Goal: Task Accomplishment & Management: Manage account settings

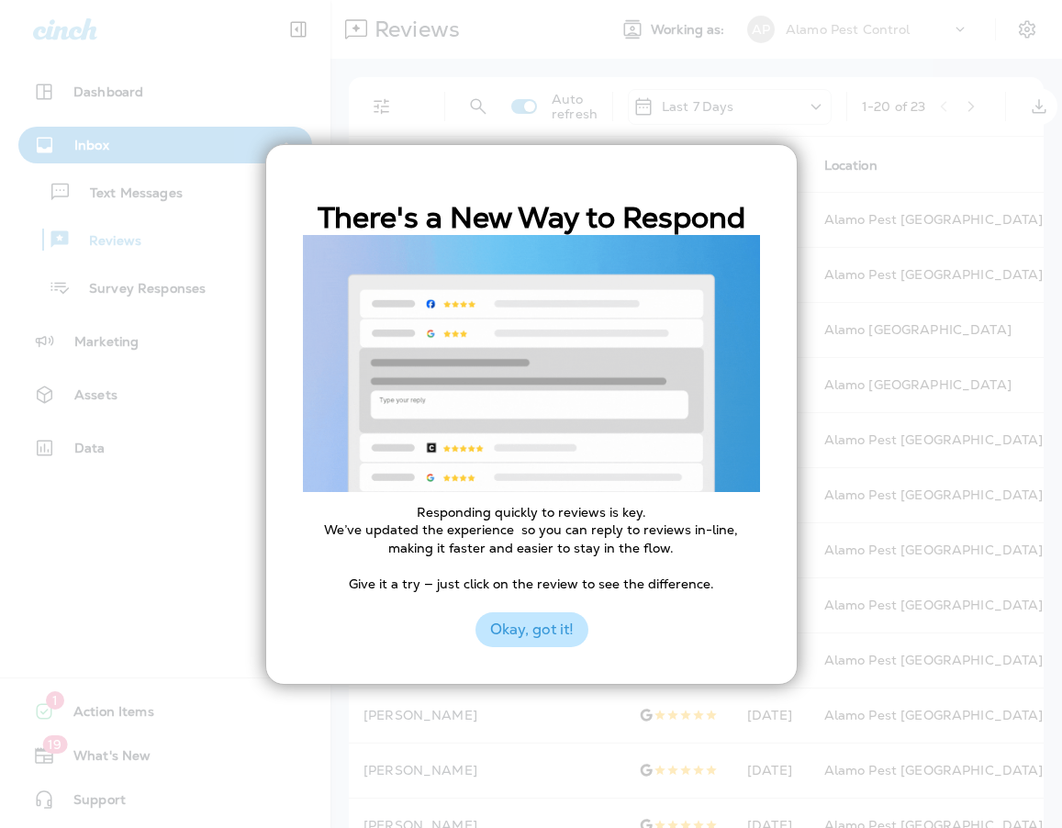
click at [543, 612] on button "Okay, got it!" at bounding box center [531, 629] width 113 height 35
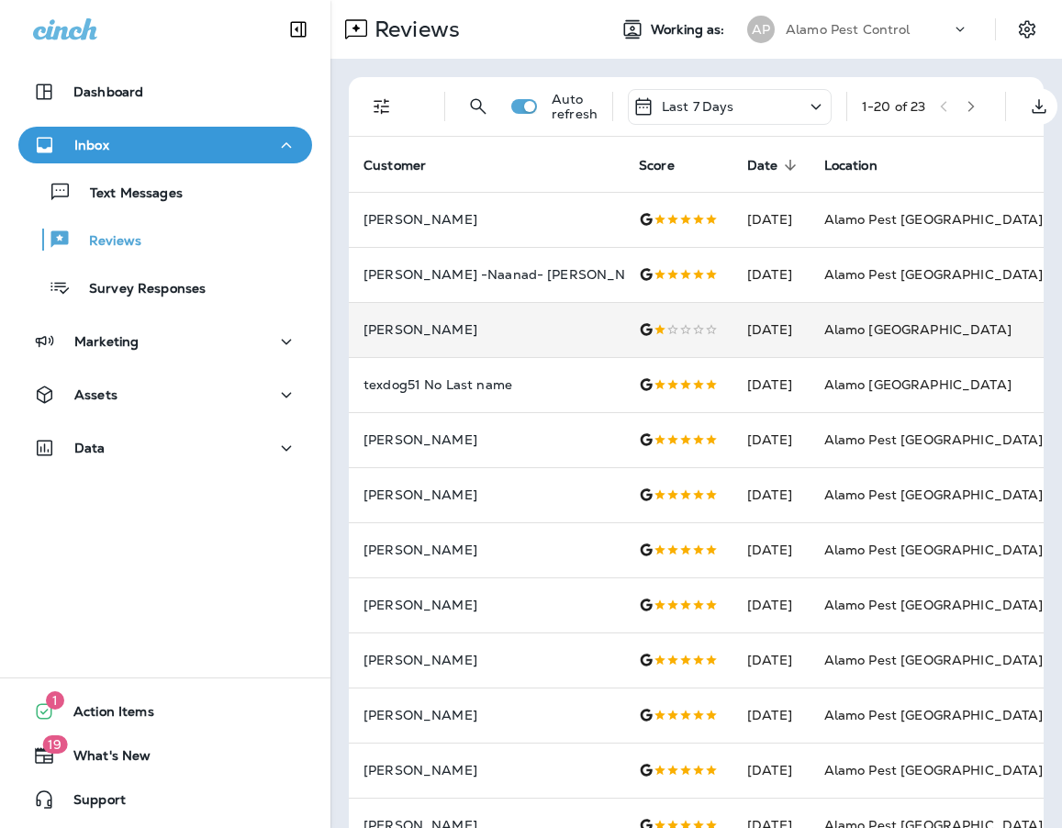
click at [655, 332] on div at bounding box center [678, 329] width 79 height 15
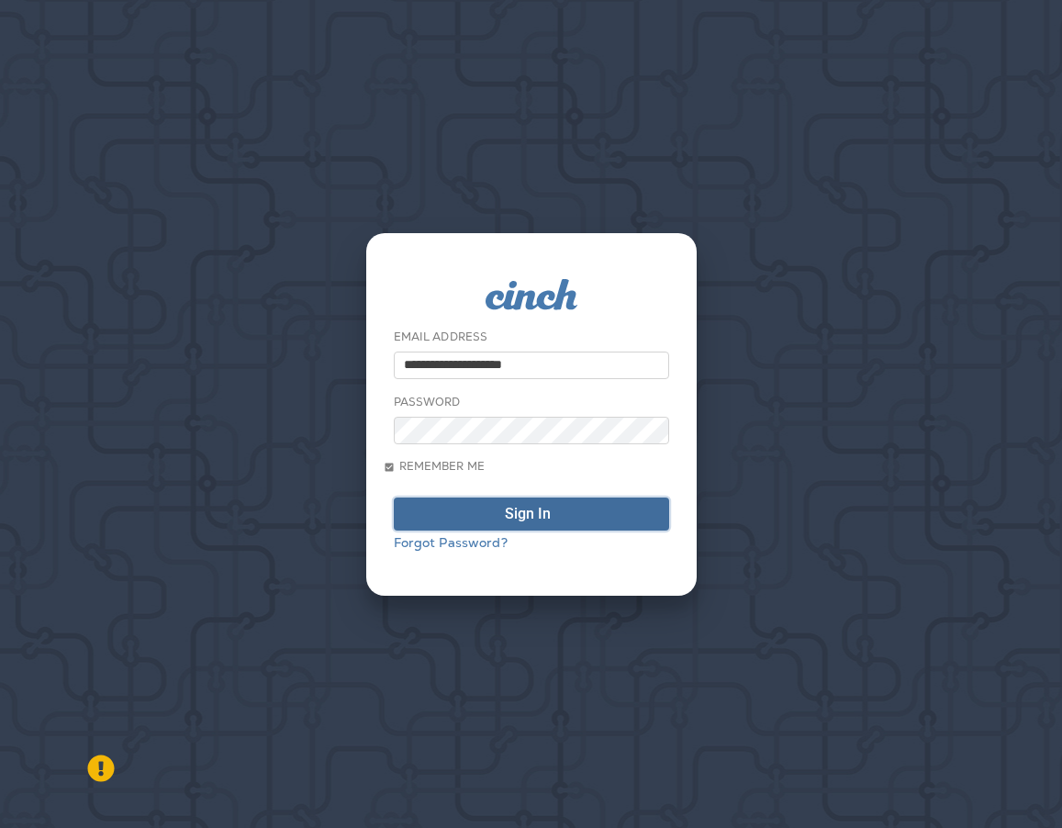
click at [512, 504] on button "Sign In" at bounding box center [531, 513] width 275 height 33
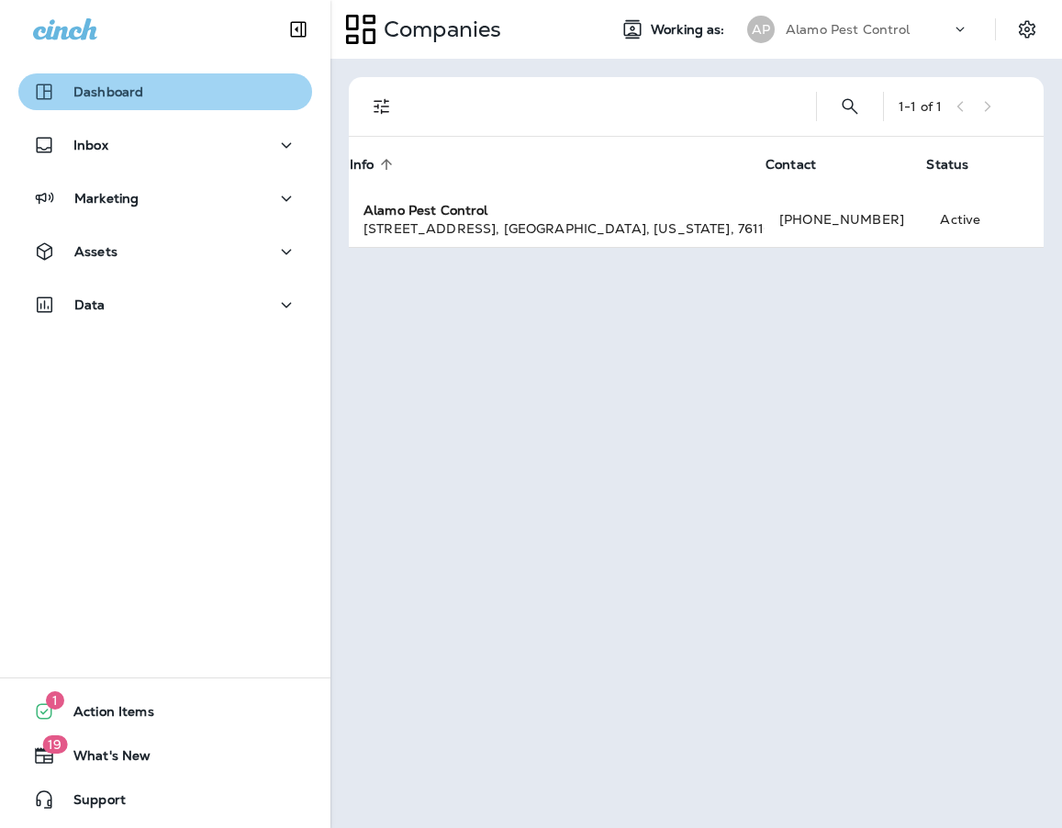
click at [173, 88] on div "Dashboard" at bounding box center [165, 92] width 264 height 22
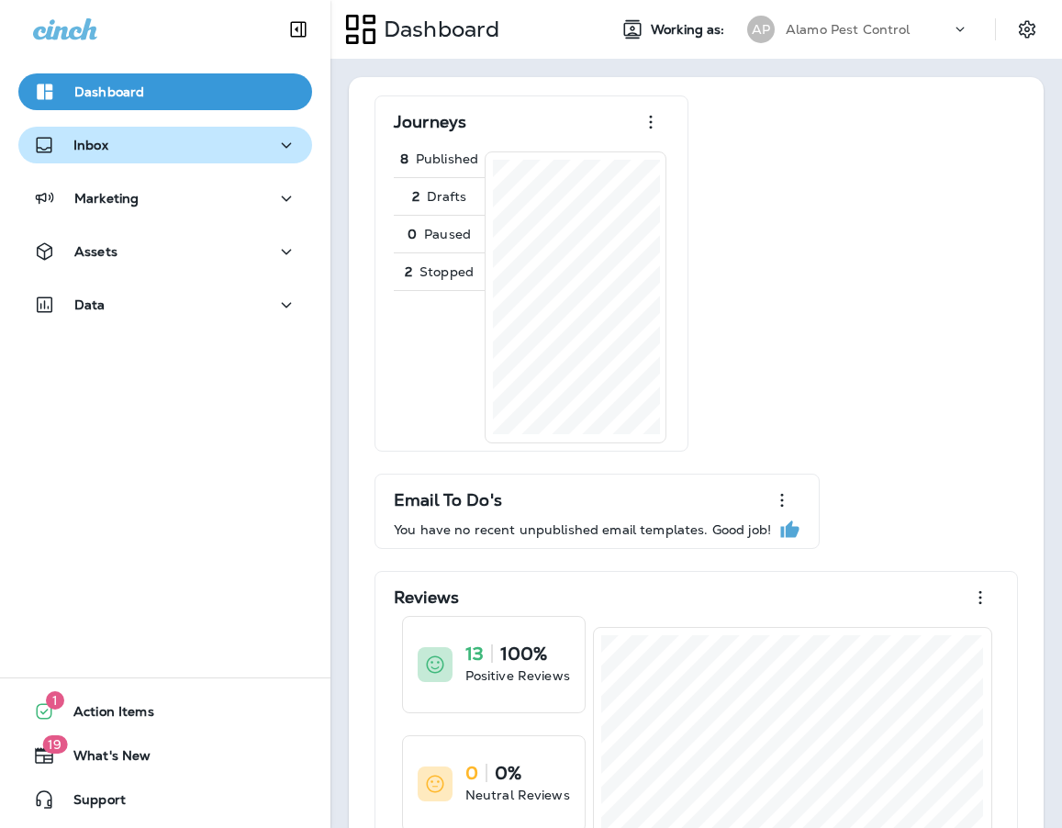
click at [139, 135] on div "Inbox" at bounding box center [165, 145] width 264 height 23
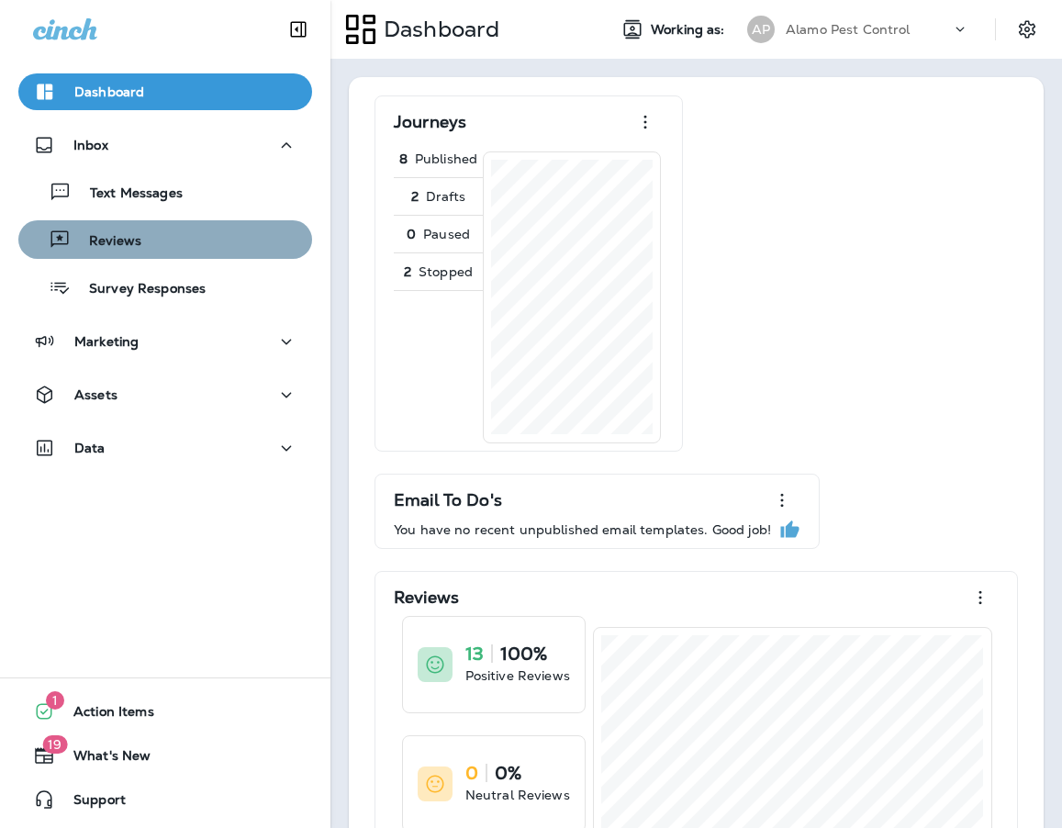
click at [128, 234] on p "Reviews" at bounding box center [106, 241] width 71 height 17
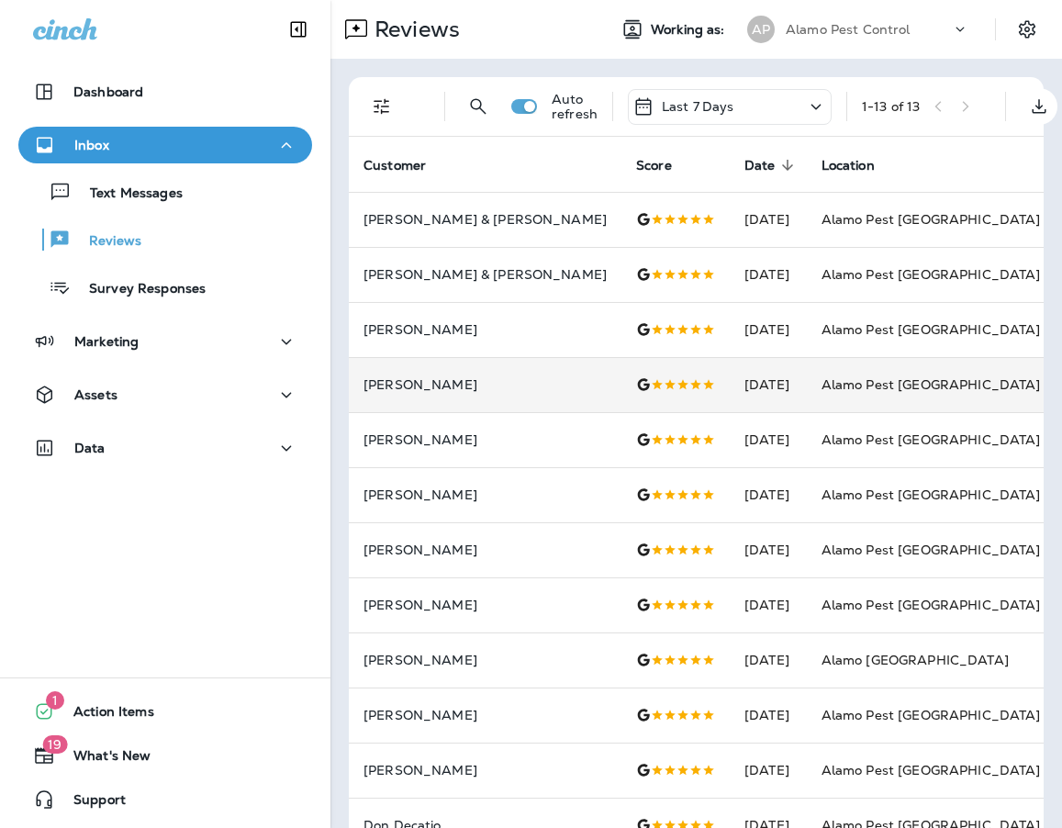
click at [729, 376] on td "[DATE]" at bounding box center [767, 384] width 77 height 55
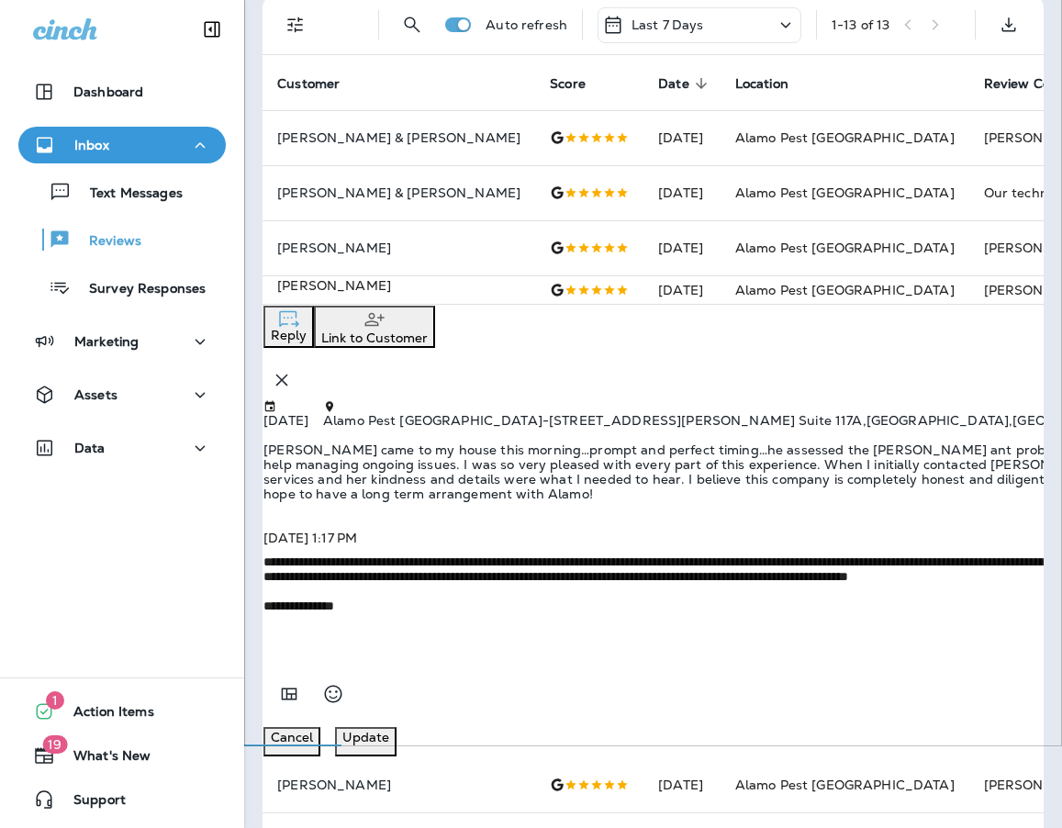
click at [643, 303] on td "[DATE]" at bounding box center [681, 289] width 77 height 28
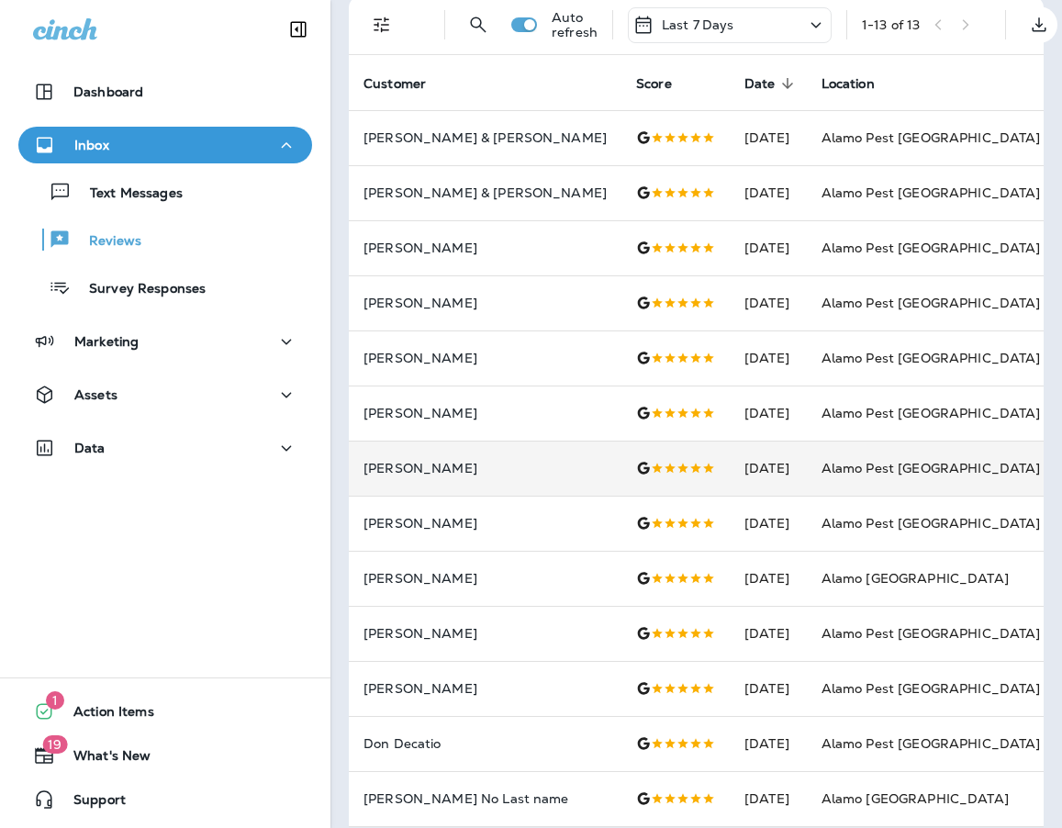
scroll to position [0, 0]
